Goal: Task Accomplishment & Management: Complete application form

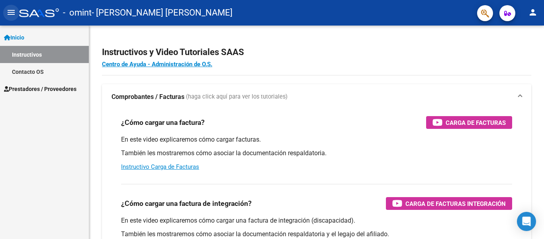
click at [10, 11] on mat-icon "menu" at bounding box center [11, 13] width 10 height 10
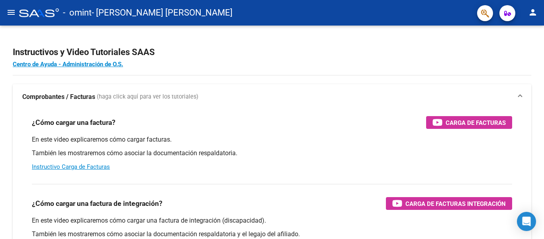
click at [11, 13] on mat-icon "menu" at bounding box center [11, 13] width 10 height 10
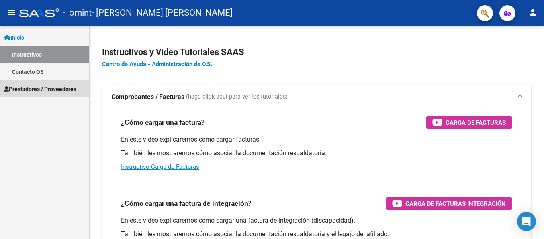
click at [23, 86] on span "Prestadores / Proveedores" at bounding box center [40, 88] width 72 height 9
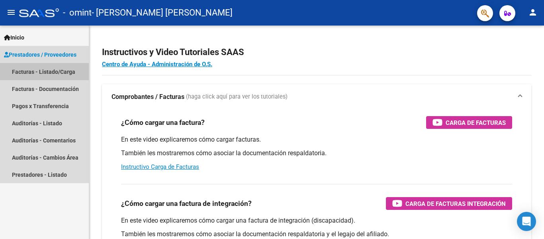
click at [31, 67] on link "Facturas - Listado/Carga" at bounding box center [44, 71] width 89 height 17
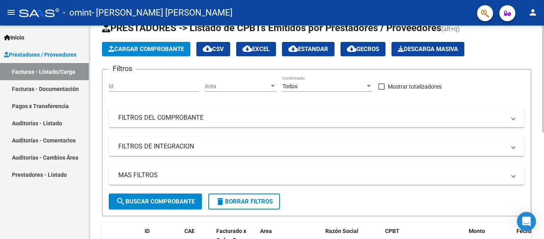
scroll to position [9, 0]
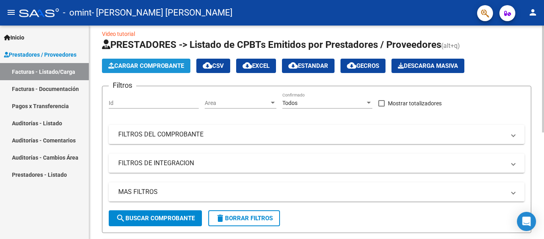
click at [143, 66] on span "Cargar Comprobante" at bounding box center [146, 65] width 76 height 7
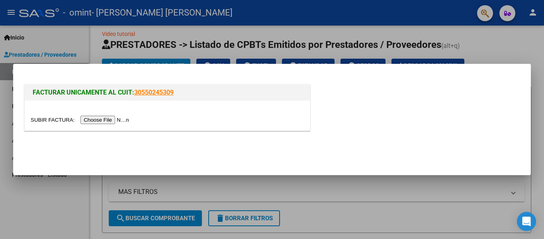
click at [115, 119] on input "file" at bounding box center [81, 119] width 101 height 8
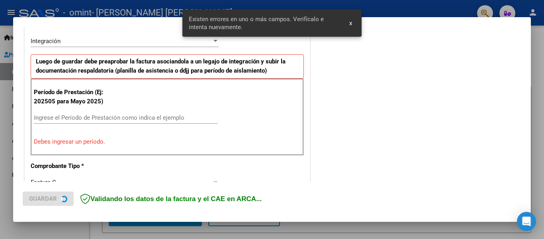
scroll to position [199, 0]
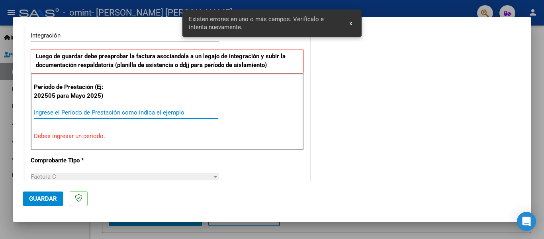
click at [86, 110] on input "Ingrese el Período de Prestación como indica el ejemplo" at bounding box center [126, 112] width 184 height 7
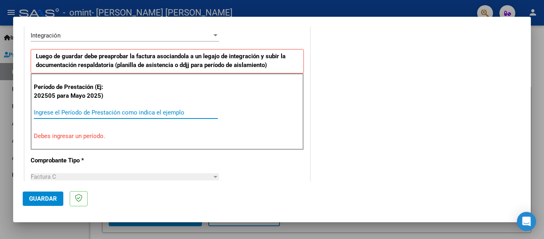
scroll to position [169, 0]
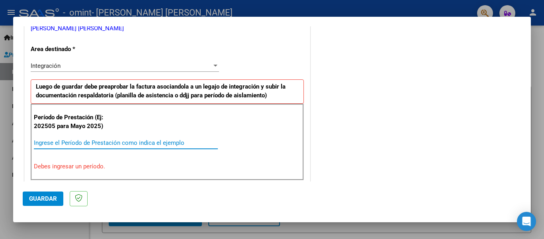
click at [110, 139] on input "Ingrese el Período de Prestación como indica el ejemplo" at bounding box center [126, 142] width 184 height 7
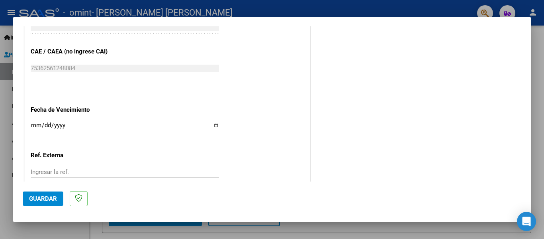
scroll to position [493, 0]
type input "202508"
click at [212, 124] on input "Ingresar la fecha" at bounding box center [125, 128] width 188 height 13
type input "[DATE]"
click at [51, 195] on span "Guardar" at bounding box center [43, 198] width 28 height 7
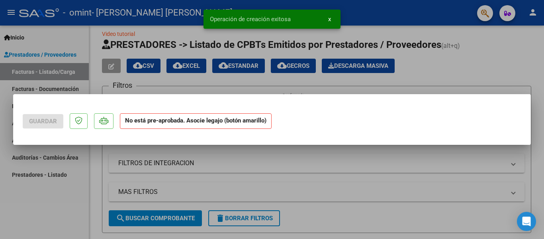
scroll to position [0, 0]
click at [51, 195] on div at bounding box center [272, 119] width 544 height 239
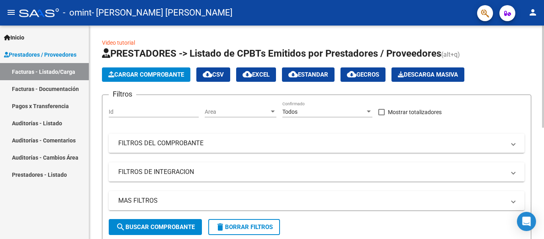
click at [160, 74] on span "Cargar Comprobante" at bounding box center [146, 74] width 76 height 7
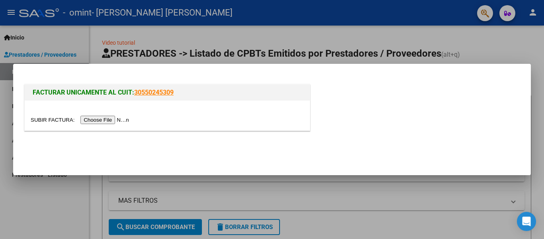
click at [80, 195] on div at bounding box center [272, 119] width 544 height 239
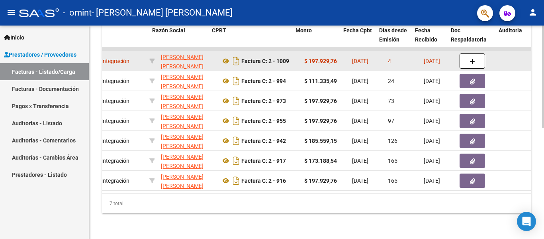
scroll to position [0, 173]
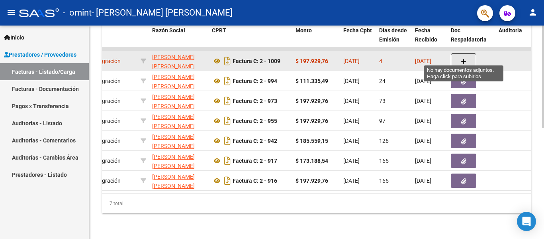
click at [467, 53] on button "button" at bounding box center [463, 60] width 25 height 15
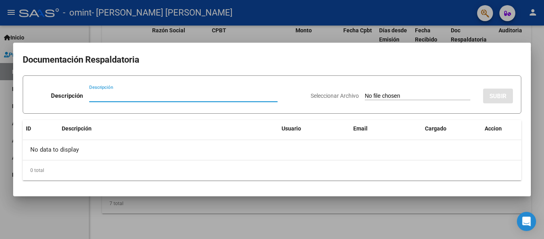
type input "a"
type input "planilla de asistencia [DATE]"
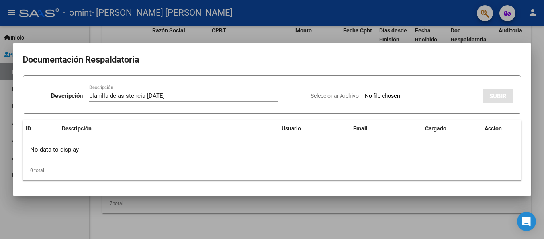
click at [391, 92] on app-file-uploader "Seleccionar Archivo" at bounding box center [394, 95] width 166 height 7
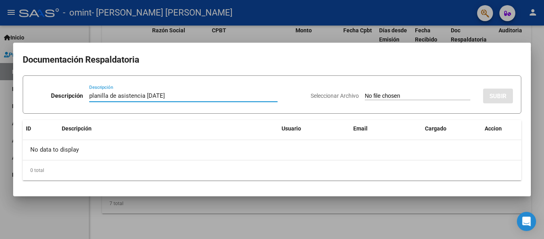
click at [196, 96] on input "planilla de asistencia [DATE]" at bounding box center [183, 95] width 188 height 7
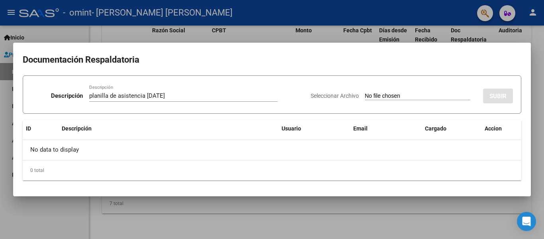
click at [365, 95] on input "Seleccionar Archivo" at bounding box center [418, 96] width 106 height 8
click at [365, 96] on input "Seleccionar Archivo" at bounding box center [418, 96] width 106 height 8
type input "C:\fakepath\asistencia [DATE] [PERSON_NAME].pdf"
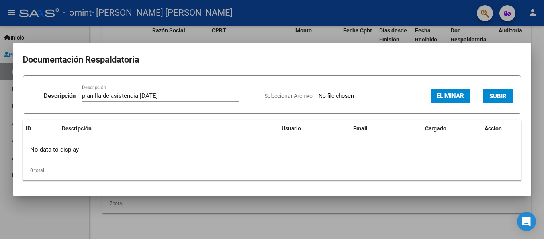
click at [494, 96] on span "SUBIR" at bounding box center [497, 95] width 17 height 7
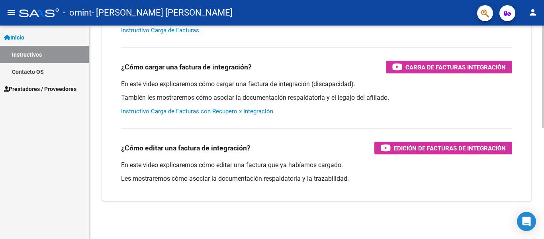
scroll to position [136, 0]
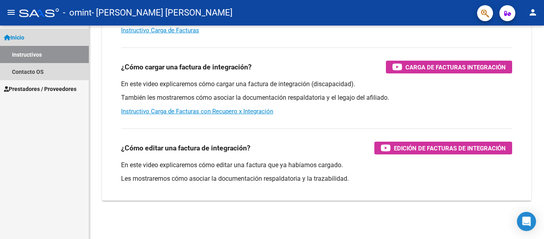
click at [21, 36] on span "Inicio" at bounding box center [14, 37] width 20 height 9
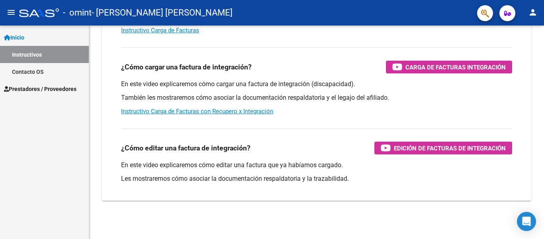
click at [10, 13] on mat-icon "menu" at bounding box center [11, 13] width 10 height 10
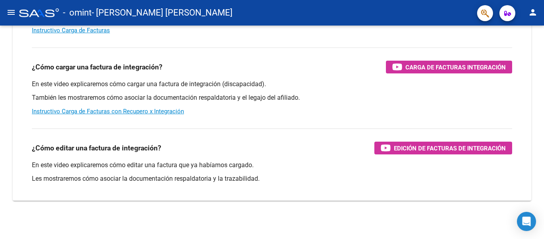
click at [10, 13] on mat-icon "menu" at bounding box center [11, 13] width 10 height 10
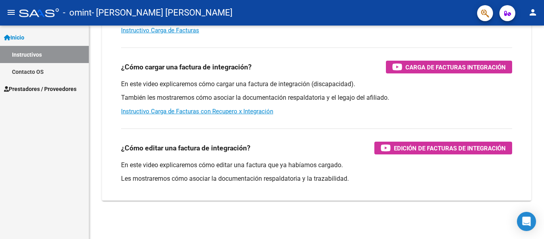
click at [21, 87] on span "Prestadores / Proveedores" at bounding box center [40, 88] width 72 height 9
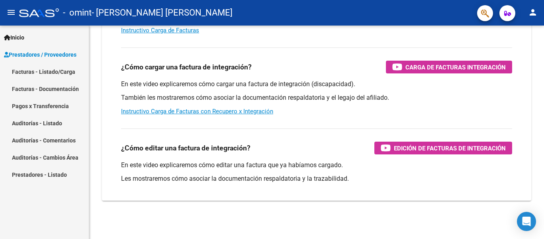
click at [56, 71] on link "Facturas - Listado/Carga" at bounding box center [44, 71] width 89 height 17
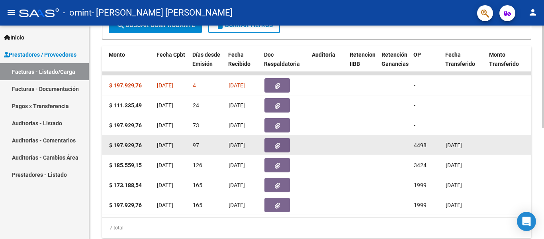
scroll to position [0, 360]
